Goal: Use online tool/utility: Utilize a website feature to perform a specific function

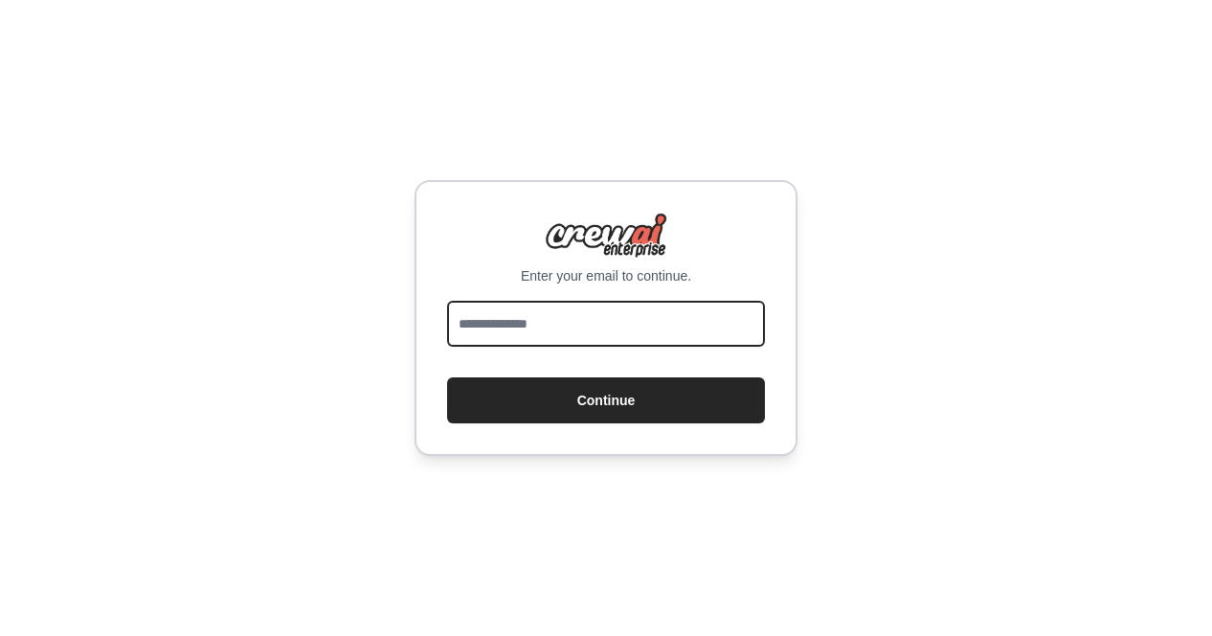
drag, startPoint x: 472, startPoint y: 332, endPoint x: 493, endPoint y: 343, distance: 23.6
click at [472, 332] on input "email" at bounding box center [606, 324] width 318 height 46
type input "**********"
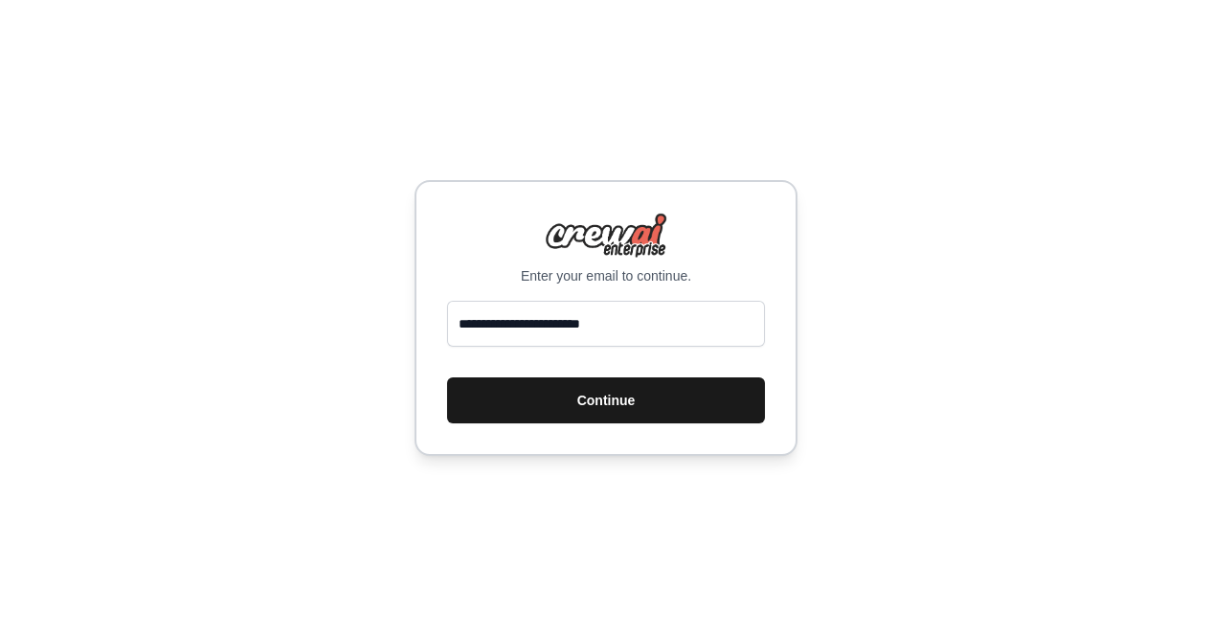
click at [593, 398] on button "Continue" at bounding box center [606, 400] width 318 height 46
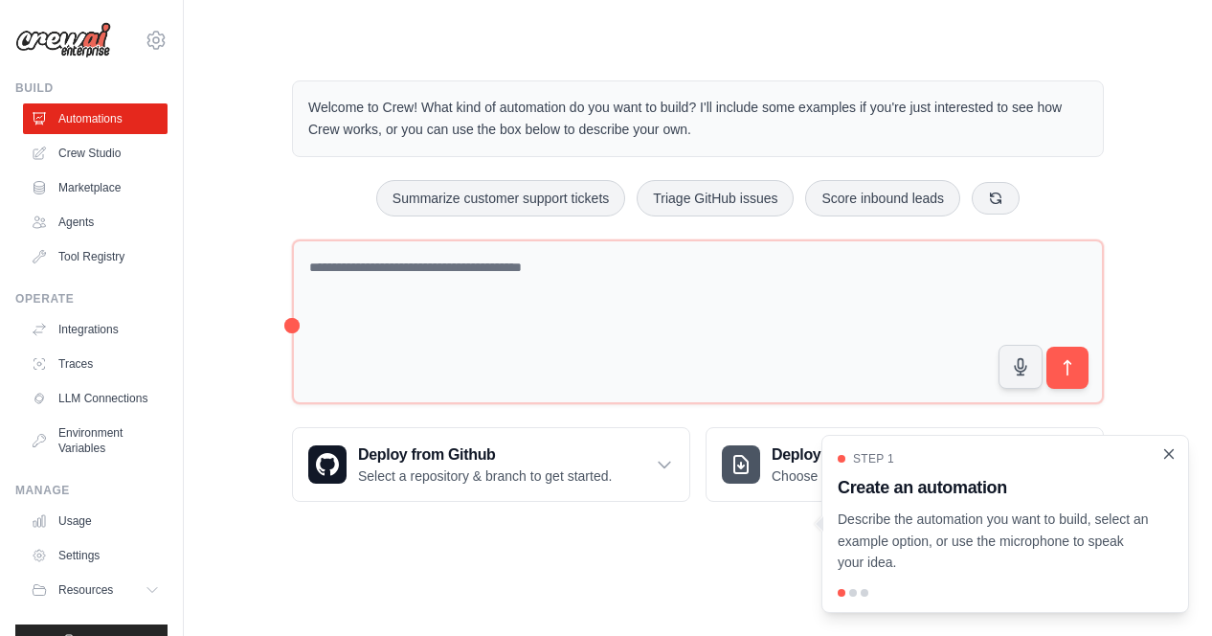
click at [1170, 452] on icon "Close walkthrough" at bounding box center [1169, 453] width 17 height 17
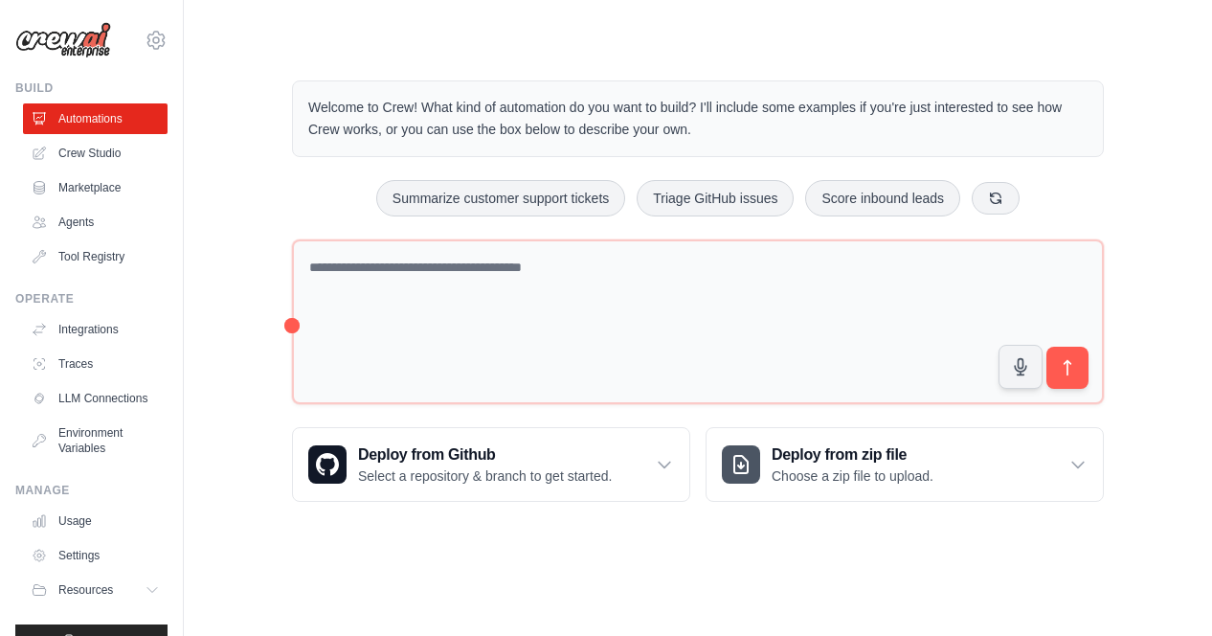
click at [48, 86] on div "Build" at bounding box center [91, 87] width 152 height 15
click at [79, 157] on link "Crew Studio" at bounding box center [97, 153] width 145 height 31
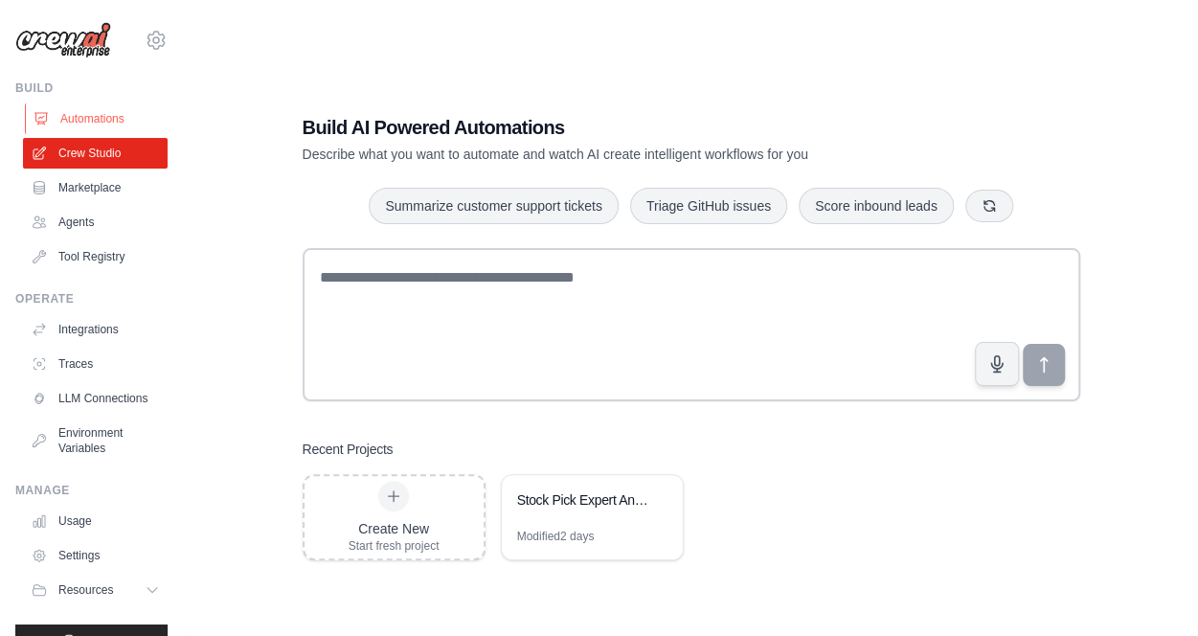
click at [82, 122] on link "Automations" at bounding box center [97, 118] width 145 height 31
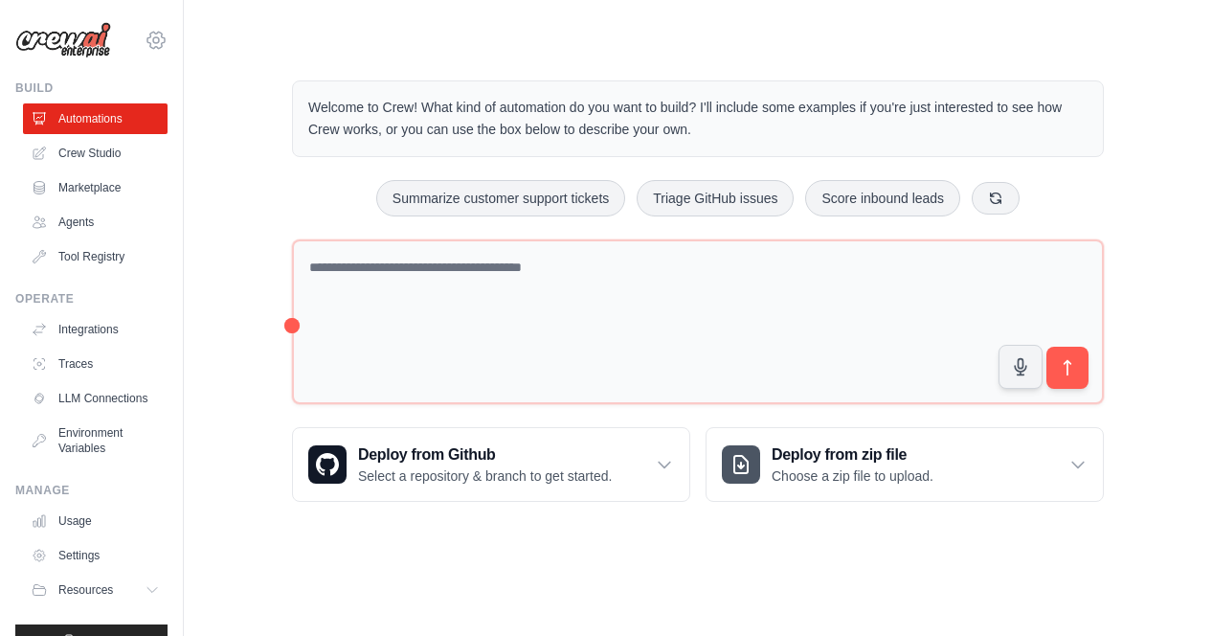
click at [145, 43] on icon at bounding box center [156, 40] width 23 height 23
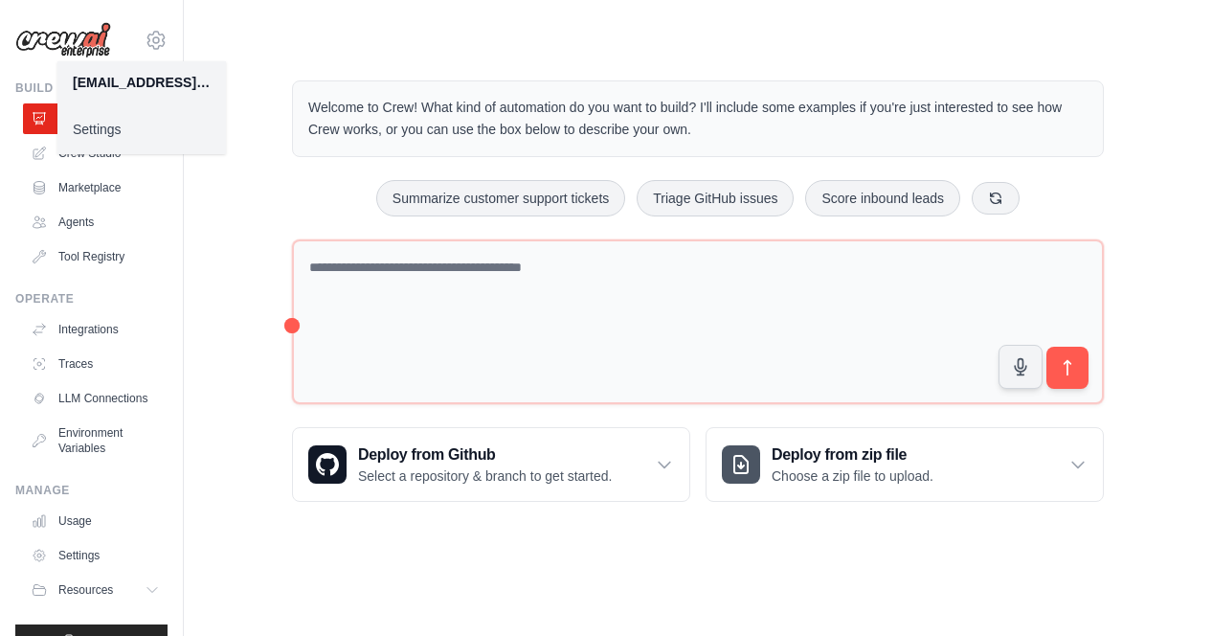
click at [272, 29] on main "Welcome to Crew! What kind of automation do you want to build? I'll include som…" at bounding box center [698, 276] width 1028 height 552
